Goal: Task Accomplishment & Management: Complete application form

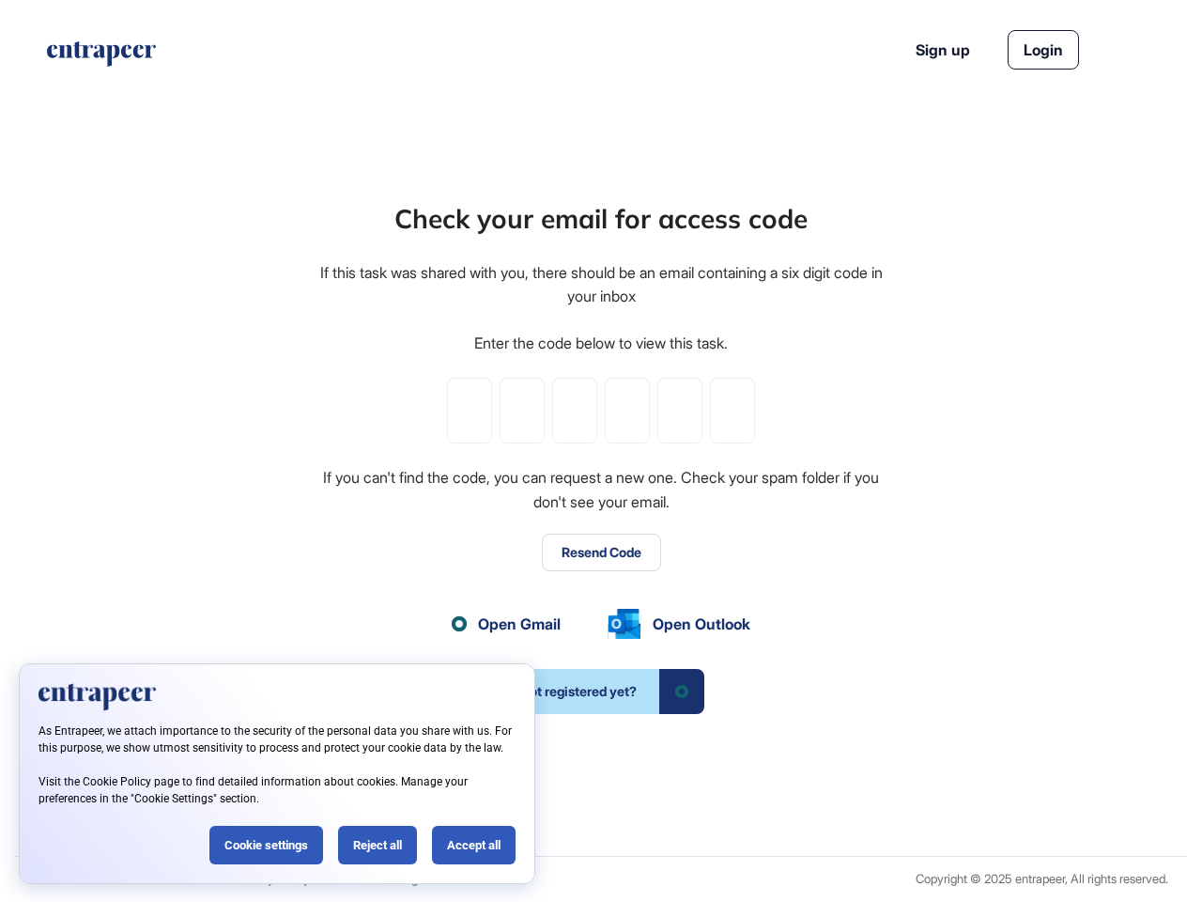
click at [601, 451] on div "Check your email for access code If this task was shared with you, there should…" at bounding box center [600, 456] width 567 height 515
click at [470, 410] on input "tel" at bounding box center [469, 411] width 45 height 66
click at [522, 410] on input "tel" at bounding box center [522, 411] width 45 height 66
click at [575, 410] on input "tel" at bounding box center [574, 411] width 45 height 66
click at [627, 410] on input "tel" at bounding box center [627, 411] width 45 height 66
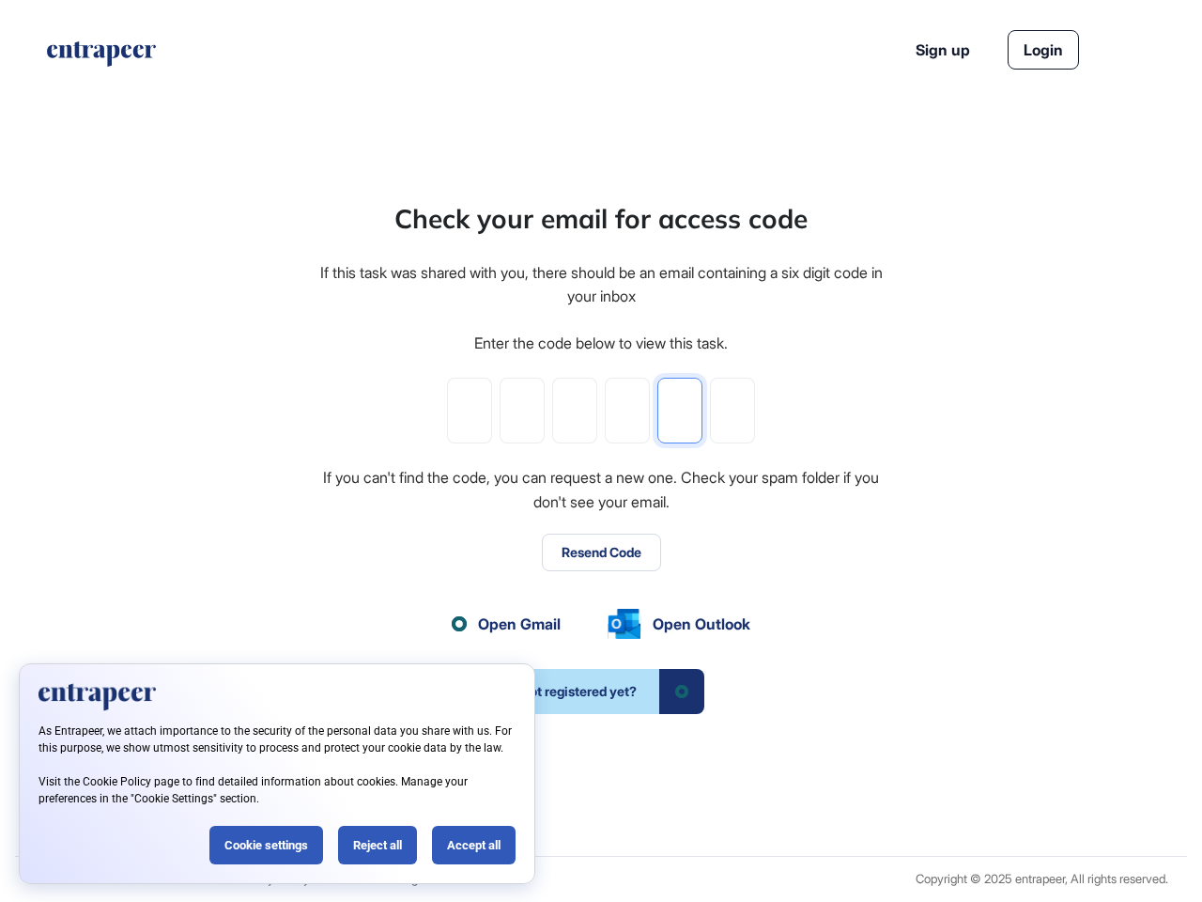
click at [680, 410] on input "tel" at bounding box center [679, 411] width 45 height 66
click at [733, 410] on input "tel" at bounding box center [732, 411] width 45 height 66
click at [601, 552] on button "Resend Code" at bounding box center [601, 552] width 119 height 38
